Goal: Task Accomplishment & Management: Manage account settings

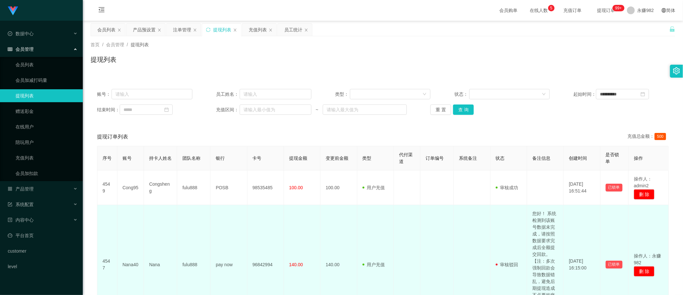
scroll to position [81, 0]
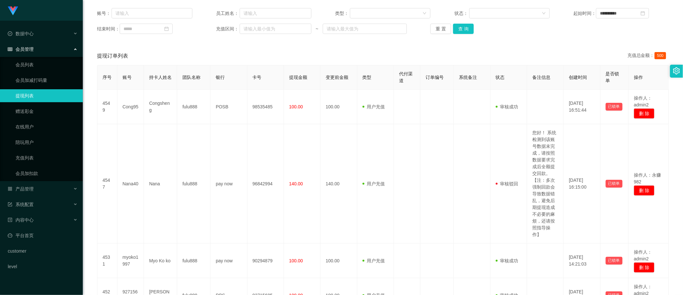
click at [312, 61] on div "提现订单列表 充值总金额： 500" at bounding box center [383, 56] width 572 height 18
click at [461, 29] on button "查 询" at bounding box center [463, 29] width 21 height 10
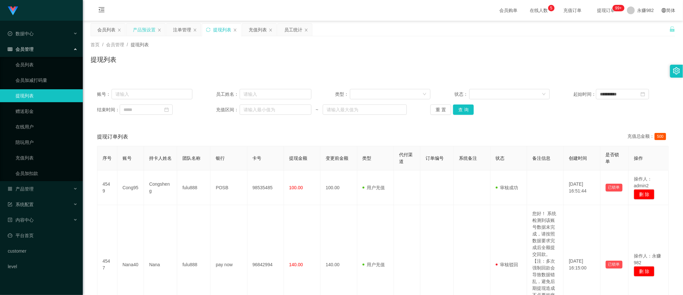
click at [143, 29] on div "产品预设置" at bounding box center [144, 30] width 23 height 12
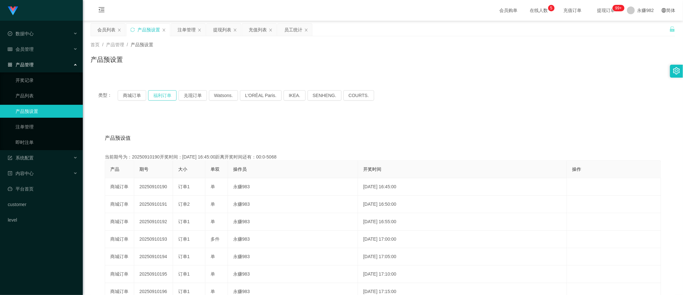
click at [170, 91] on button "福利订单" at bounding box center [162, 95] width 28 height 10
click at [132, 93] on button "商城订单" at bounding box center [132, 95] width 28 height 10
click at [157, 94] on button "福利订单" at bounding box center [162, 95] width 28 height 10
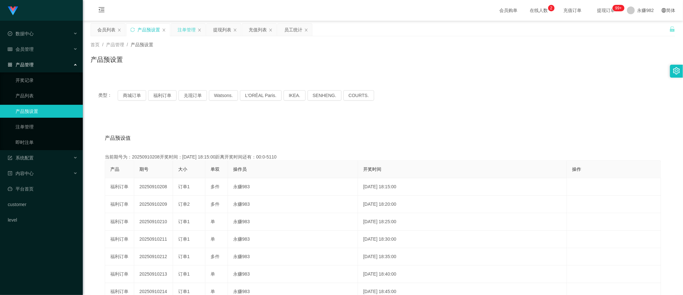
click at [185, 27] on div "注单管理" at bounding box center [187, 30] width 18 height 12
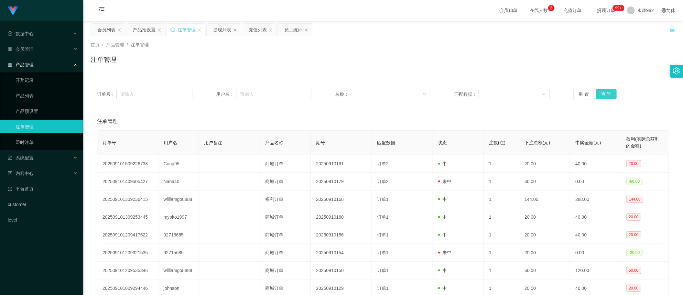
click at [606, 93] on button "查 询" at bounding box center [606, 94] width 21 height 10
drag, startPoint x: 501, startPoint y: 121, endPoint x: 585, endPoint y: 95, distance: 88.1
click at [502, 120] on div "注单管理" at bounding box center [383, 121] width 572 height 18
click at [599, 92] on button "查 询" at bounding box center [606, 94] width 21 height 10
click at [138, 30] on div "产品预设置" at bounding box center [144, 30] width 23 height 12
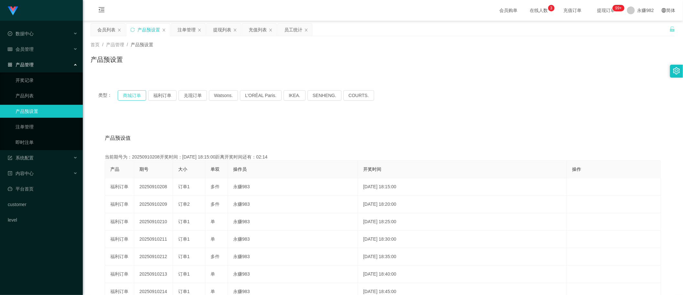
click at [122, 94] on button "商城订单" at bounding box center [132, 95] width 28 height 10
click at [158, 95] on button "福利订单" at bounding box center [162, 95] width 28 height 10
click at [182, 31] on div "注单管理" at bounding box center [187, 30] width 18 height 12
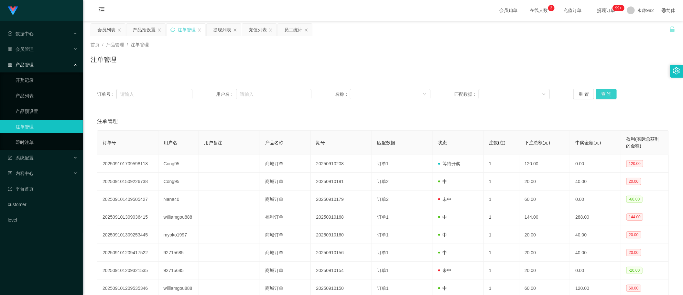
click at [599, 96] on button "查 询" at bounding box center [606, 94] width 21 height 10
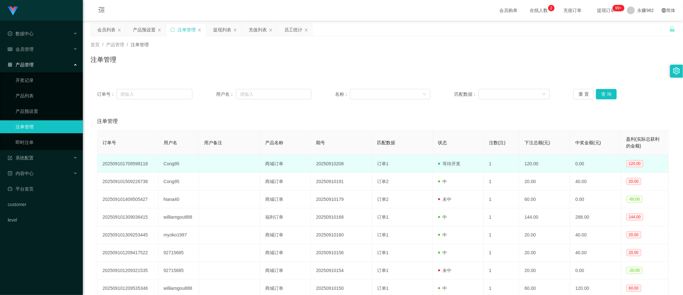
click at [174, 163] on td "Cong95" at bounding box center [178, 164] width 41 height 18
copy td "Cong95"
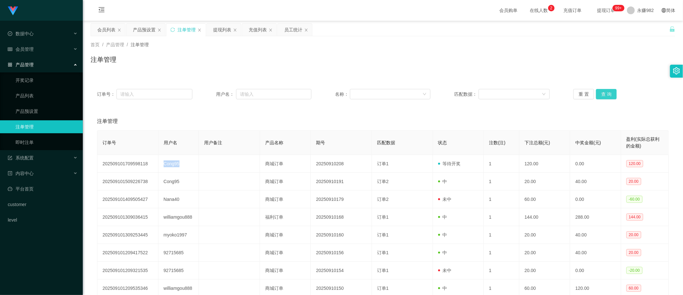
click at [601, 91] on button "查 询" at bounding box center [606, 94] width 21 height 10
click at [596, 94] on button "查 询" at bounding box center [606, 94] width 21 height 10
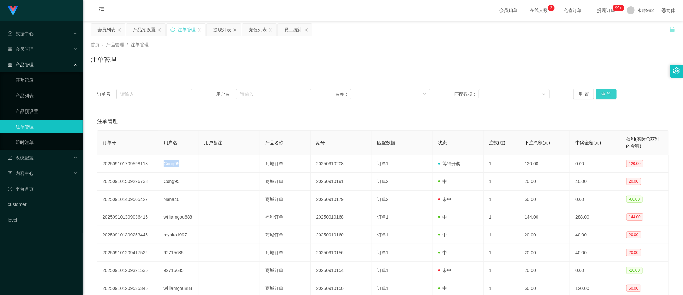
click at [596, 94] on button "查 询" at bounding box center [606, 94] width 21 height 10
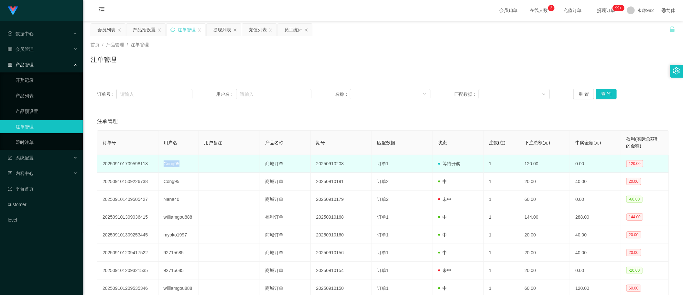
click at [188, 167] on td "Cong95" at bounding box center [178, 164] width 41 height 18
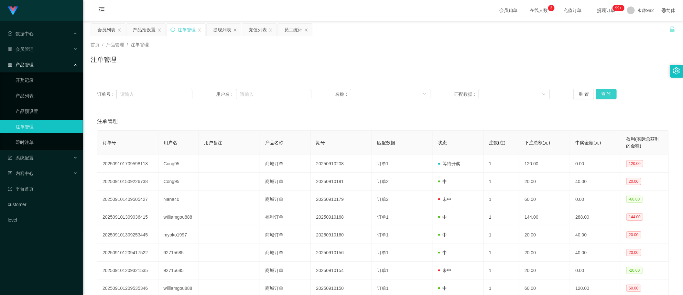
click at [603, 92] on button "查 询" at bounding box center [606, 94] width 21 height 10
click at [600, 94] on button "查 询" at bounding box center [606, 94] width 21 height 10
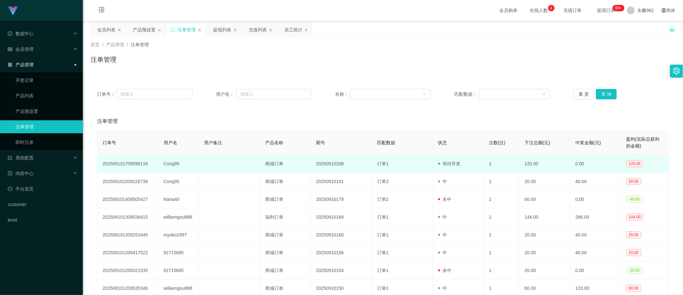
click at [166, 164] on td "Cong95" at bounding box center [178, 164] width 41 height 18
copy td "Cong95"
click at [288, 157] on td "商城订单" at bounding box center [285, 164] width 51 height 18
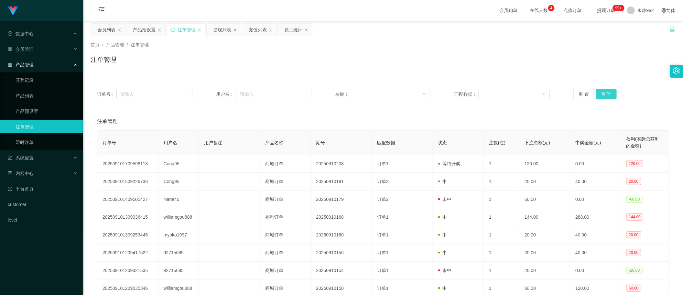
click at [610, 94] on button "查 询" at bounding box center [606, 94] width 21 height 10
click at [226, 153] on th "用户备注" at bounding box center [229, 143] width 61 height 24
click at [606, 92] on button "查 询" at bounding box center [606, 94] width 21 height 10
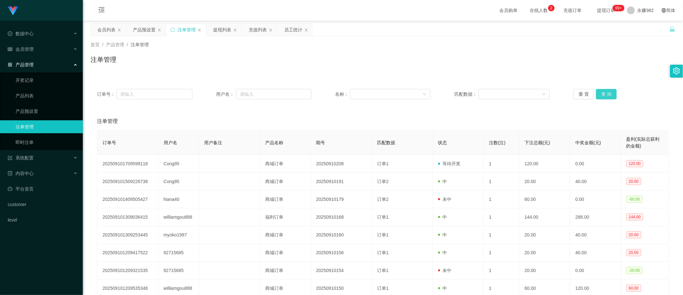
click at [606, 92] on button "查 询" at bounding box center [606, 94] width 21 height 10
drag, startPoint x: 223, startPoint y: 113, endPoint x: 266, endPoint y: 113, distance: 42.7
click at [223, 113] on div "注单管理" at bounding box center [383, 121] width 572 height 18
click at [608, 95] on button "查 询" at bounding box center [606, 94] width 21 height 10
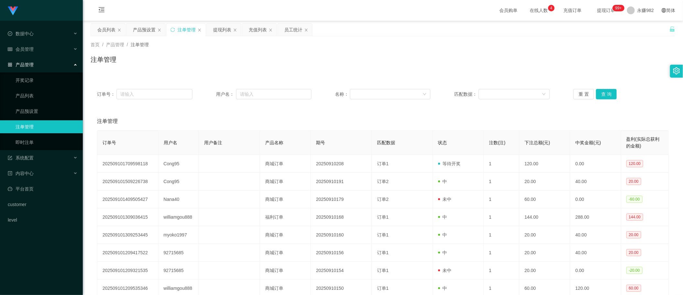
click at [391, 120] on div "注单管理" at bounding box center [383, 121] width 572 height 18
click at [611, 94] on button "查 询" at bounding box center [606, 94] width 21 height 10
click at [108, 30] on div "会员列表" at bounding box center [106, 30] width 18 height 12
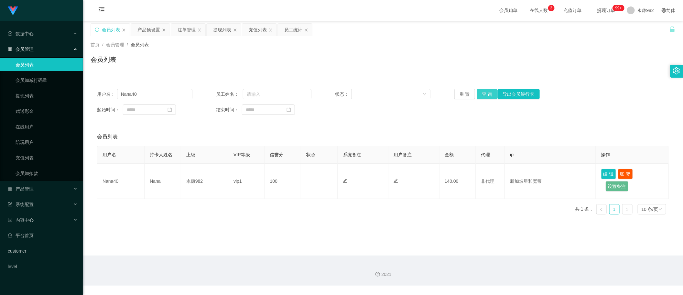
click at [485, 96] on button "查 询" at bounding box center [487, 94] width 21 height 10
click at [167, 95] on input "Nana40" at bounding box center [154, 94] width 75 height 10
click at [483, 96] on button "查 询" at bounding box center [487, 94] width 21 height 10
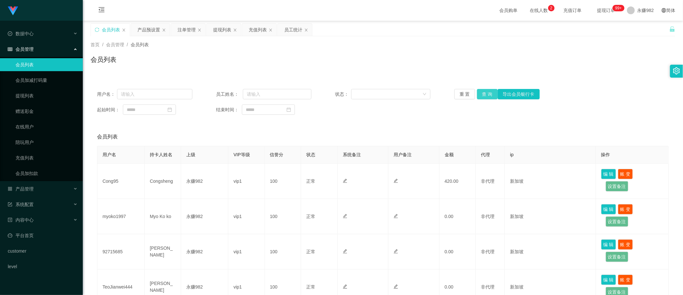
click at [487, 92] on button "查 询" at bounding box center [487, 94] width 21 height 10
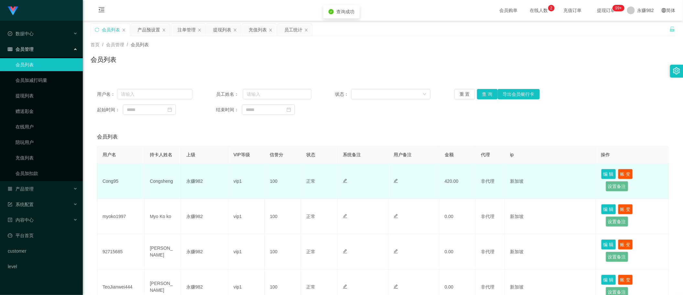
click at [113, 181] on td "Cong95" at bounding box center [120, 181] width 47 height 35
copy td "Cong95"
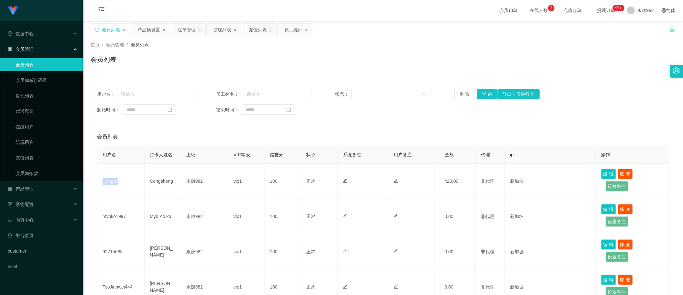
click at [376, 136] on div "会员列表" at bounding box center [383, 137] width 572 height 18
click at [187, 31] on div "注单管理" at bounding box center [187, 30] width 18 height 12
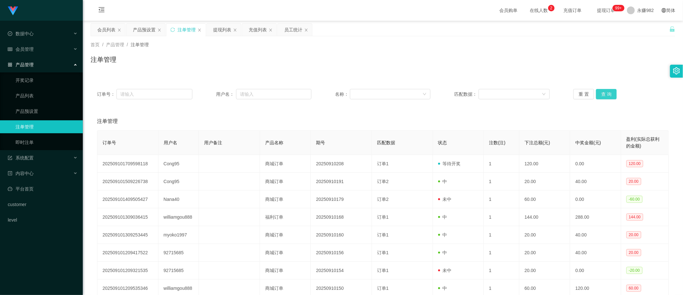
click at [599, 95] on button "查 询" at bounding box center [606, 94] width 21 height 10
click at [104, 30] on div "会员列表" at bounding box center [106, 30] width 18 height 12
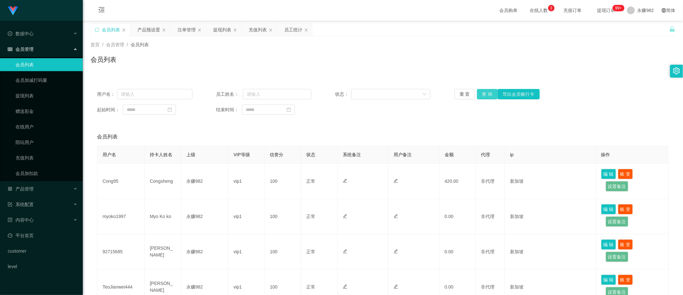
click at [484, 98] on button "查 询" at bounding box center [487, 94] width 21 height 10
